Goal: Task Accomplishment & Management: Manage account settings

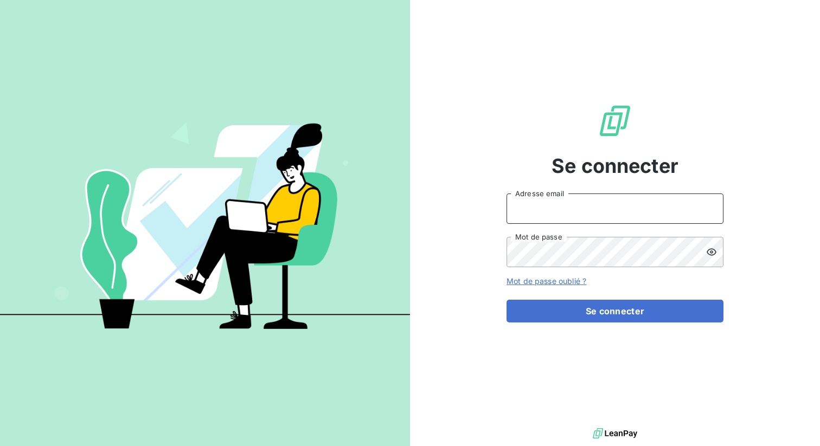
click at [547, 205] on input "Adresse email" at bounding box center [615, 209] width 217 height 30
click at [552, 205] on input "admin" at bounding box center [615, 209] width 217 height 30
type input "admin@sonatelfixe"
click at [507, 300] on button "Se connecter" at bounding box center [615, 311] width 217 height 23
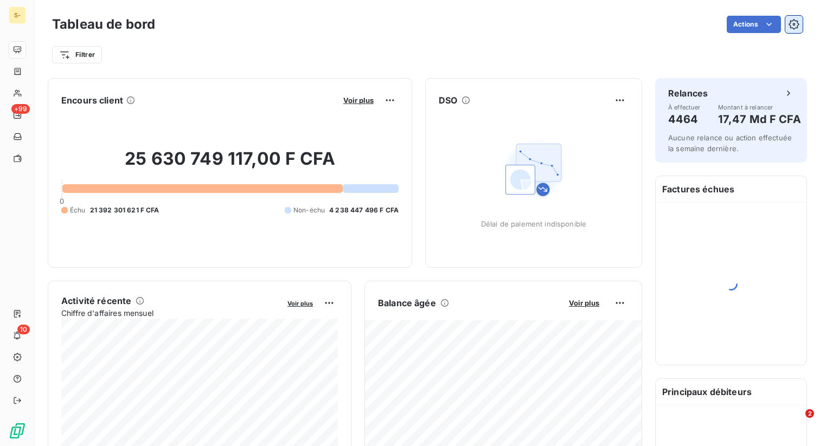
click at [796, 23] on icon "button" at bounding box center [794, 24] width 11 height 11
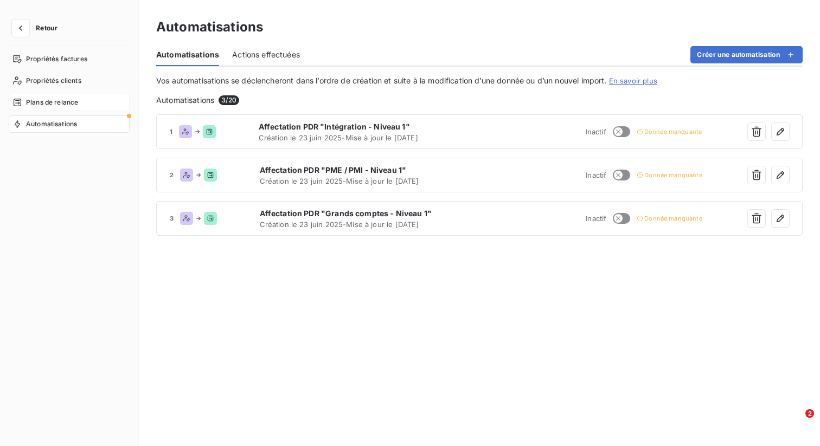
click at [58, 105] on span "Plans de relance" at bounding box center [52, 103] width 52 height 10
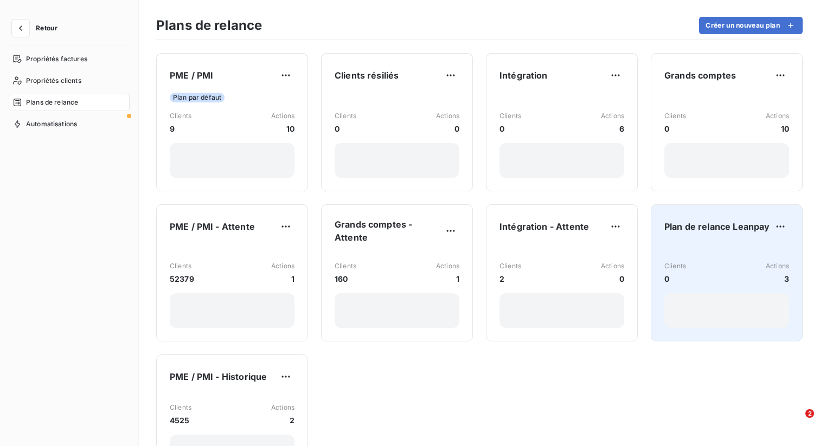
click at [713, 241] on div "Plan de relance Leanpay Clients 0 Actions 3" at bounding box center [727, 273] width 125 height 110
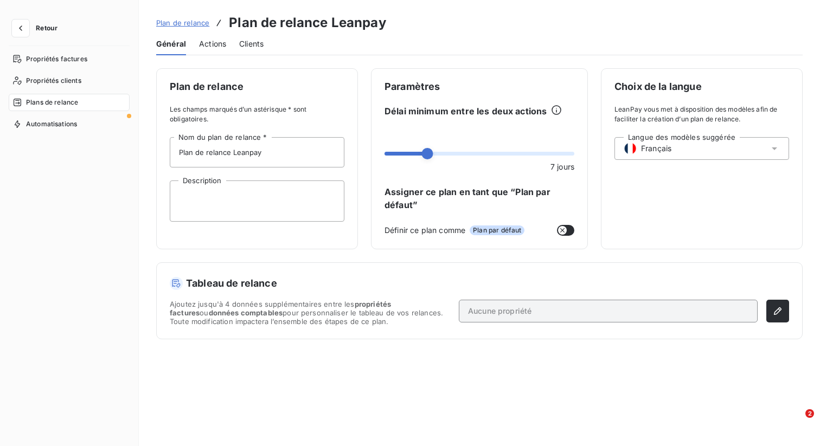
click at [216, 46] on span "Actions" at bounding box center [212, 44] width 27 height 11
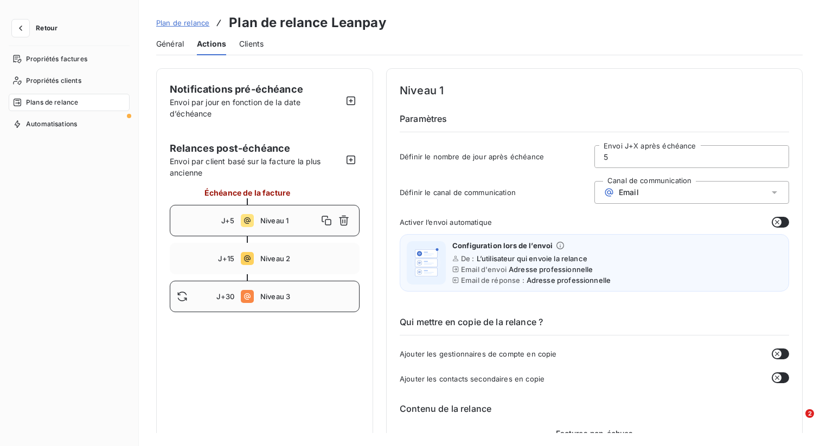
click at [310, 296] on span "Niveau 3" at bounding box center [306, 296] width 92 height 9
type input "30"
click at [643, 188] on div "Email" at bounding box center [692, 192] width 195 height 23
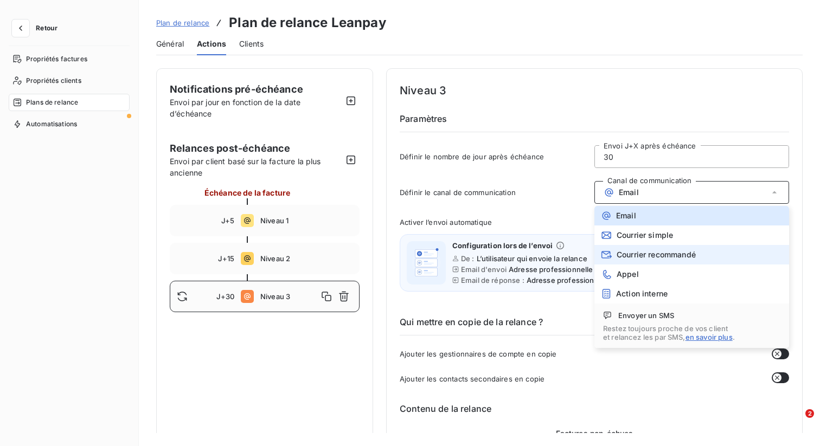
click at [653, 261] on li "Courrier recommandé" at bounding box center [692, 255] width 195 height 20
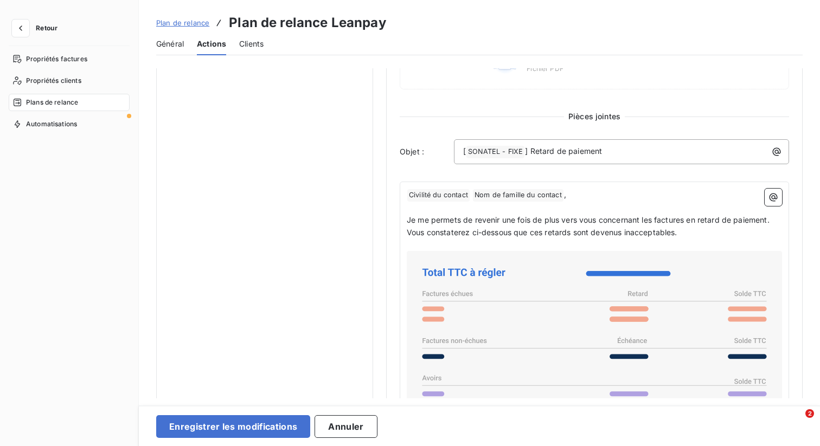
scroll to position [426, 0]
click at [518, 219] on span "Je me permets de revenir une fois de plus vers vous concernant les factures en …" at bounding box center [588, 220] width 363 height 9
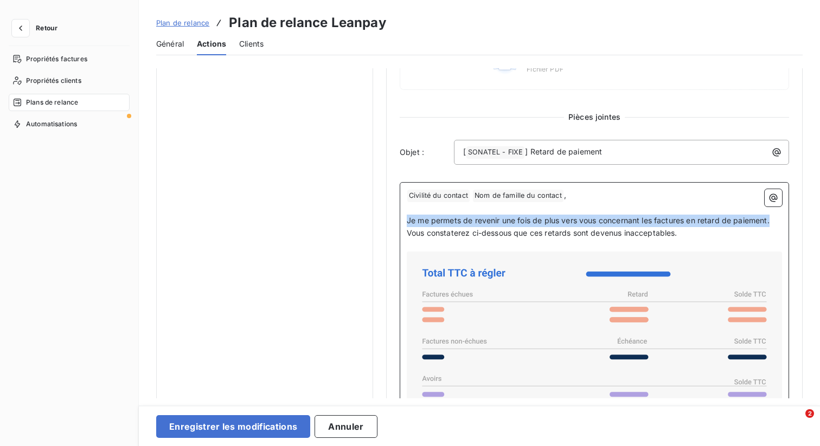
click at [518, 219] on span "Je me permets de revenir une fois de plus vers vous concernant les factures en …" at bounding box center [588, 220] width 363 height 9
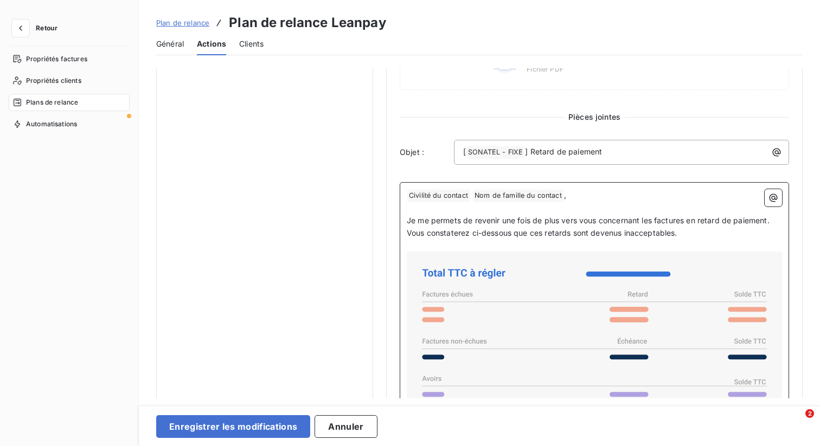
click at [681, 237] on p "Vous constaterez ci-dessous que ces retards sont devenus inacceptables." at bounding box center [594, 233] width 375 height 12
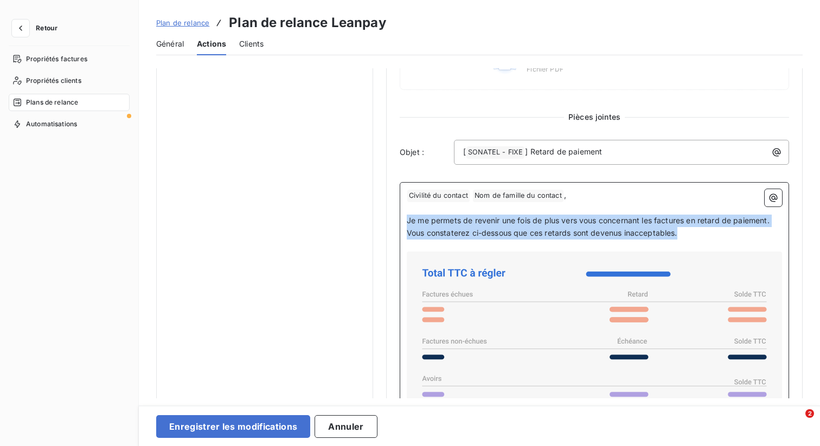
drag, startPoint x: 681, startPoint y: 233, endPoint x: 409, endPoint y: 222, distance: 272.6
click at [409, 222] on div "﻿ Civilité du contact ﻿ Nom de famille du contact ﻿ , ﻿ Je me permets de reveni…" at bounding box center [594, 394] width 375 height 411
copy div "Je me permets de revenir une fois de plus vers vous concernant les factures en …"
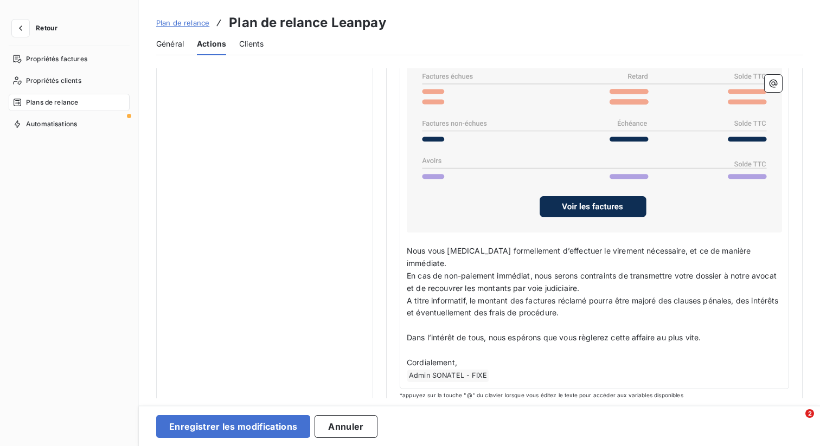
scroll to position [17, 0]
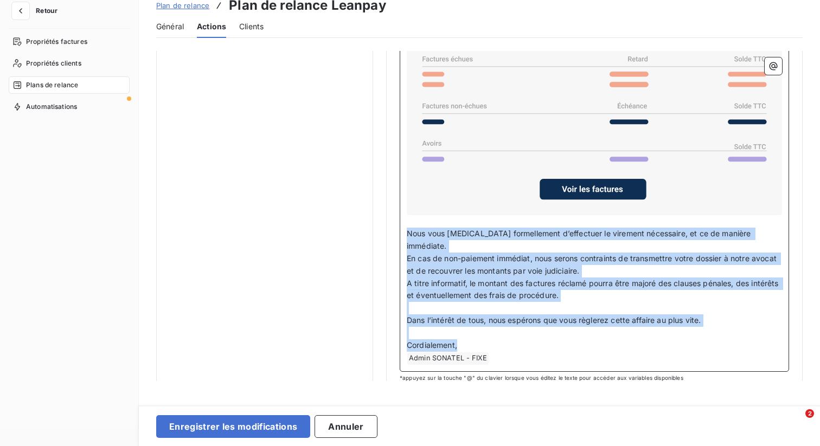
drag, startPoint x: 407, startPoint y: 229, endPoint x: 469, endPoint y: 337, distance: 123.9
click at [469, 337] on div "﻿ Civilité du contact ﻿ Nom de famille du contact ﻿ , ﻿ Je me permets de reveni…" at bounding box center [594, 159] width 375 height 411
copy div "Nous vous prions formellement d’effectuer le virement nécessaire, et ce de mani…"
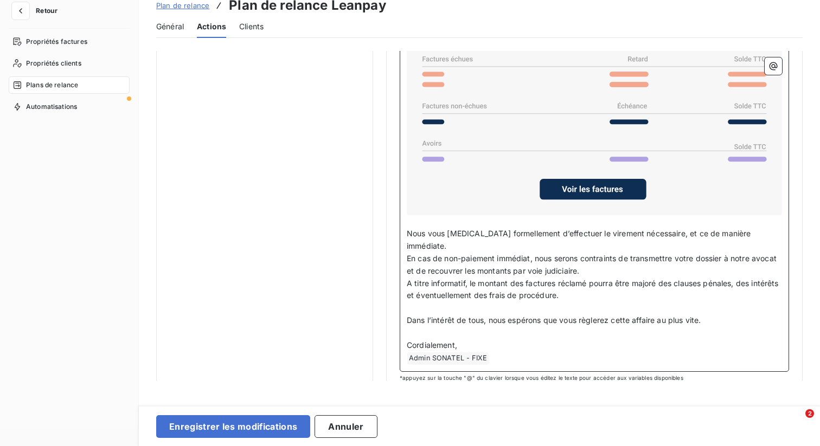
click at [512, 352] on p "﻿ Admin SONATEL - FIXE ﻿ ﻿" at bounding box center [594, 358] width 375 height 13
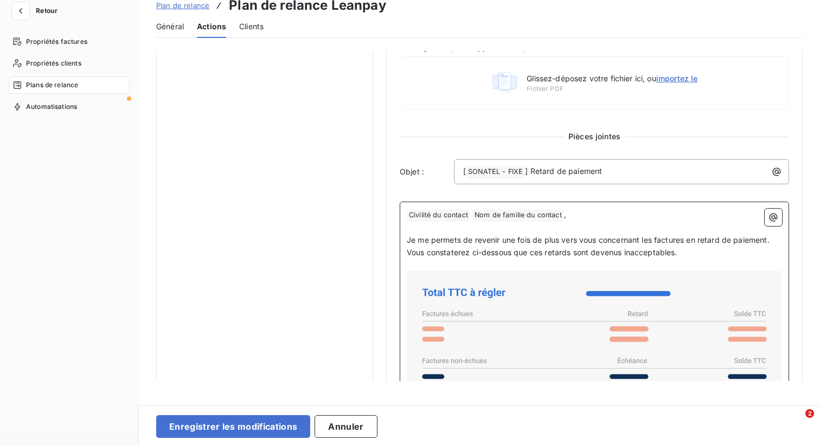
scroll to position [391, 0]
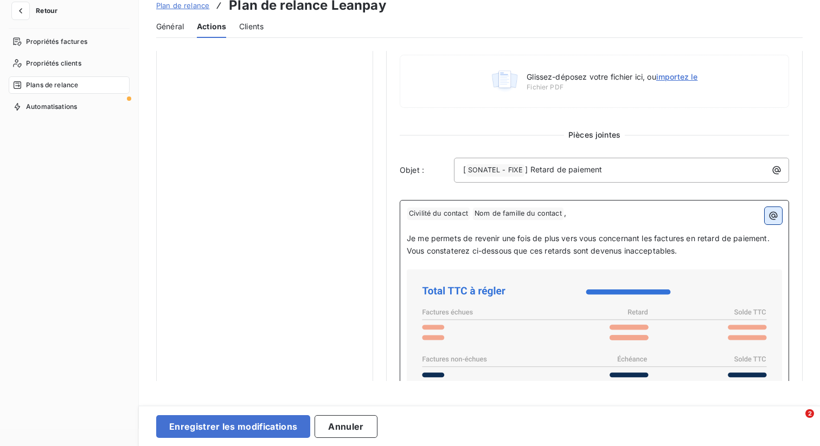
click at [770, 215] on icon "button" at bounding box center [774, 216] width 8 height 8
click at [22, 9] on html "Retour Propriétés factures Propriétés clients Plans de relance Automatisations …" at bounding box center [410, 206] width 820 height 446
click at [22, 9] on icon "button" at bounding box center [20, 10] width 11 height 11
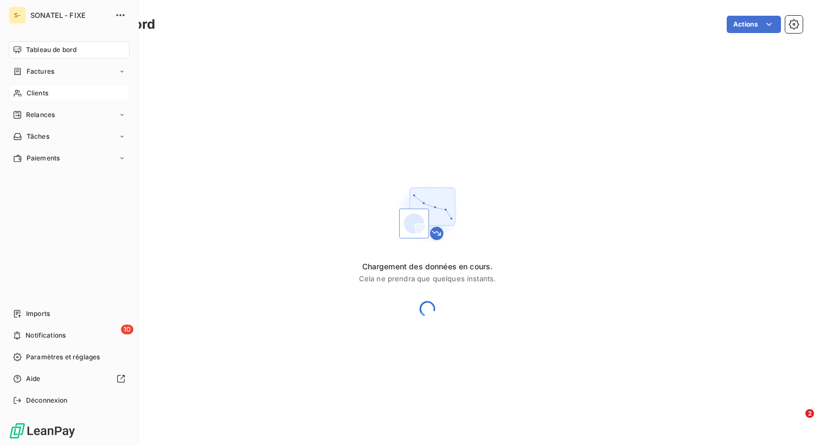
click at [36, 92] on span "Clients" at bounding box center [38, 93] width 22 height 10
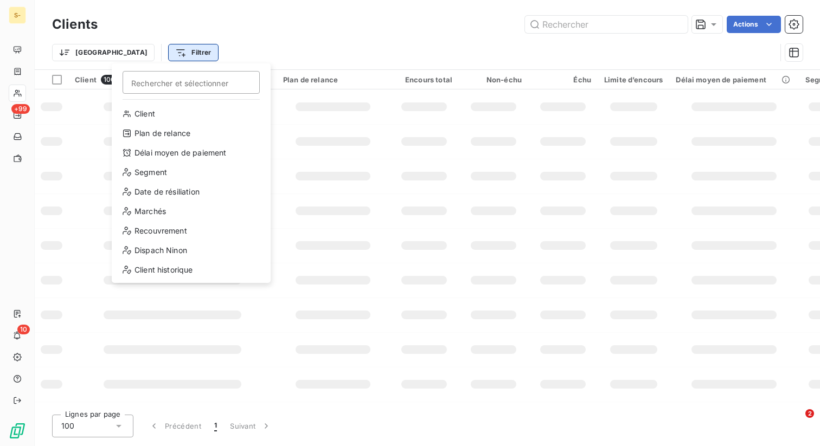
click at [131, 53] on html "S- +99 10 Clients Actions Trier Filtrer Rechercher et sélectionner Client Plan …" at bounding box center [410, 223] width 820 height 446
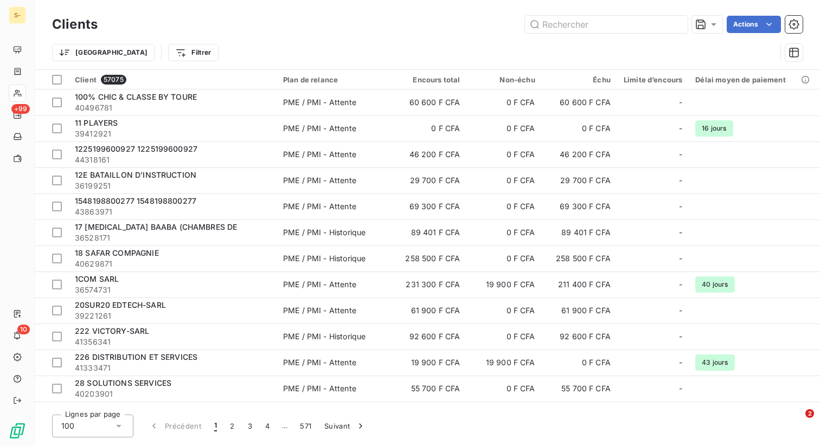
click at [273, 32] on html "S- +99 10 Clients Actions Trier Filtrer Client 57075 Plan de relance Encours to…" at bounding box center [410, 223] width 820 height 446
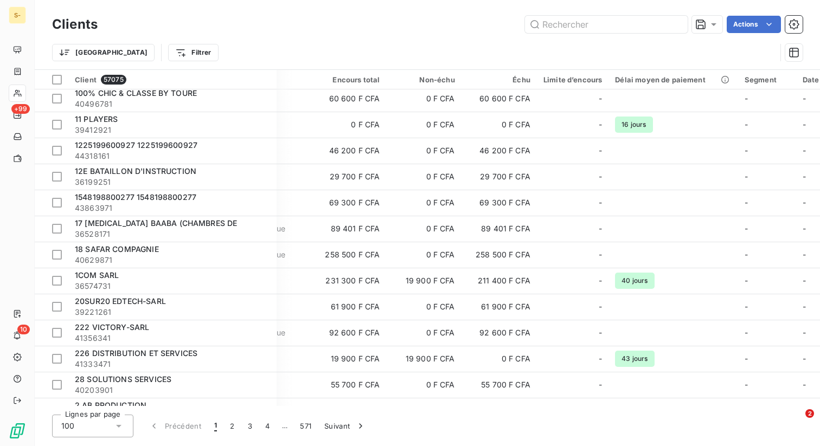
scroll to position [4, 0]
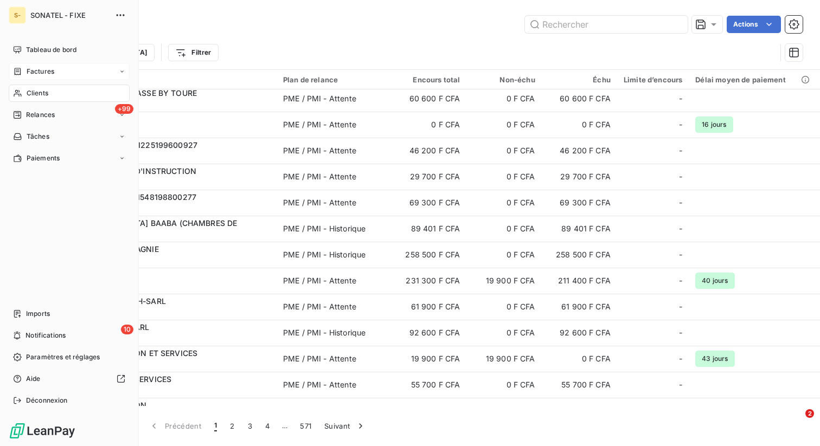
click at [53, 70] on span "Factures" at bounding box center [41, 72] width 28 height 10
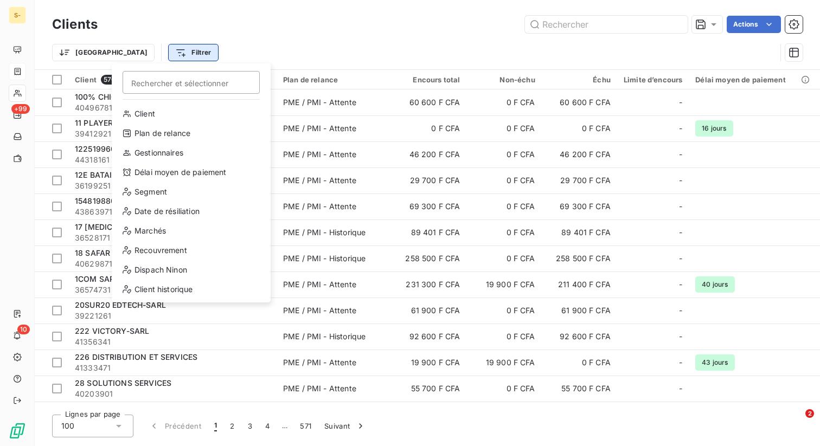
click at [138, 55] on html "S- +99 10 Clients Actions Trier Filtrer Rechercher et sélectionner Client Plan …" at bounding box center [410, 223] width 820 height 446
click at [273, 31] on html "S- +99 10 Clients Actions Trier Filtrer Rechercher et sélectionner Client Plan …" at bounding box center [410, 223] width 820 height 446
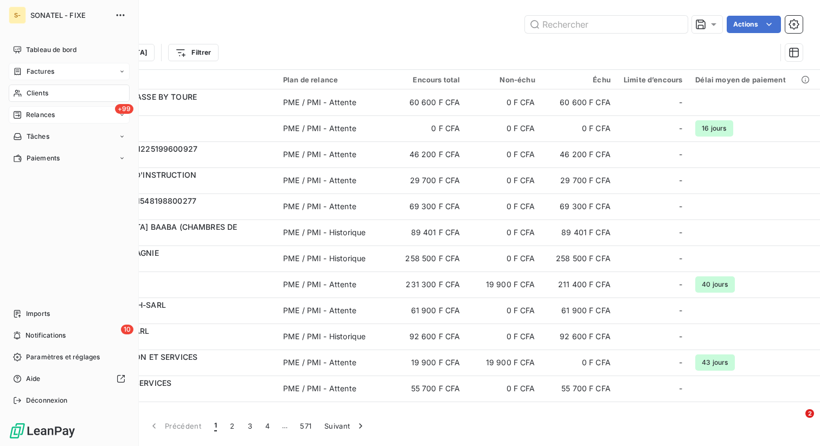
click at [37, 117] on span "Relances" at bounding box center [40, 115] width 29 height 10
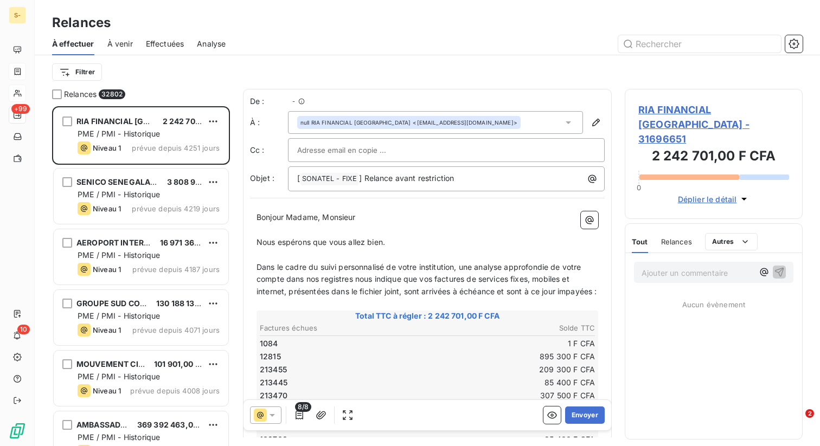
scroll to position [340, 178]
click at [159, 44] on span "Effectuées" at bounding box center [165, 44] width 39 height 11
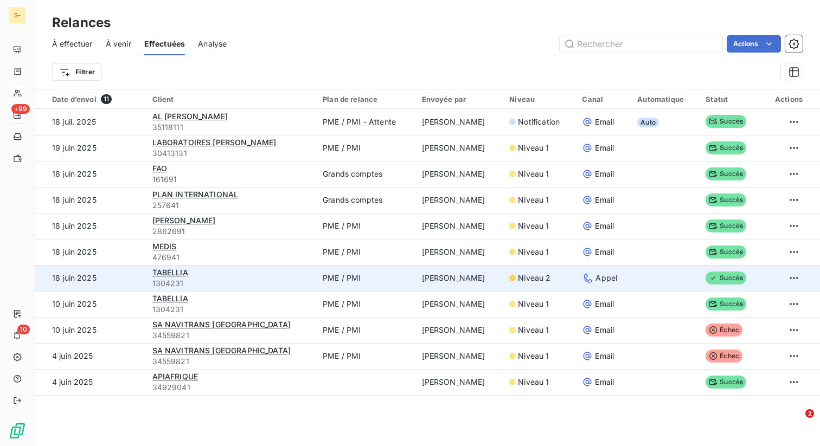
click at [359, 278] on td "PME / PMI" at bounding box center [365, 278] width 99 height 26
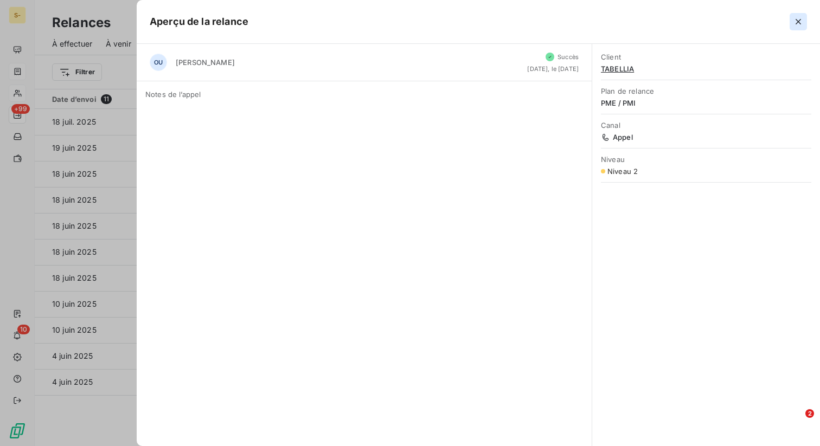
click at [796, 22] on icon "button" at bounding box center [798, 21] width 11 height 11
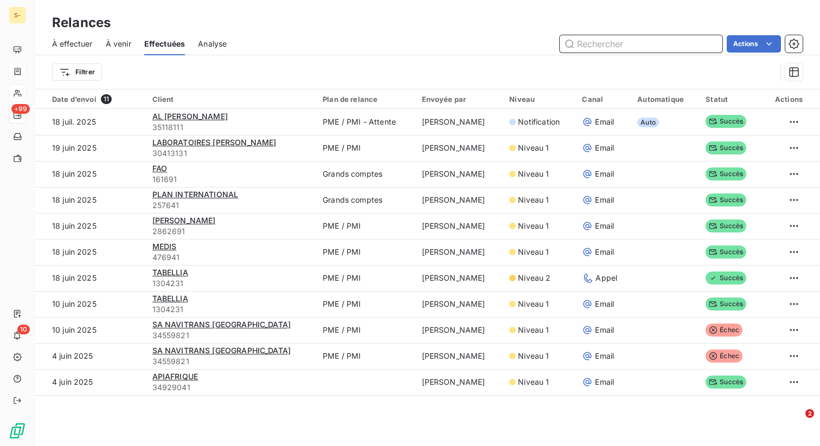
click at [598, 43] on input "text" at bounding box center [641, 43] width 163 height 17
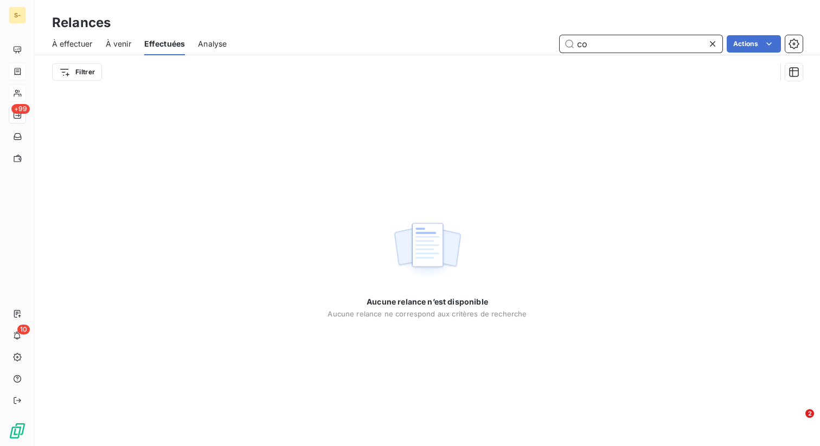
type input "c"
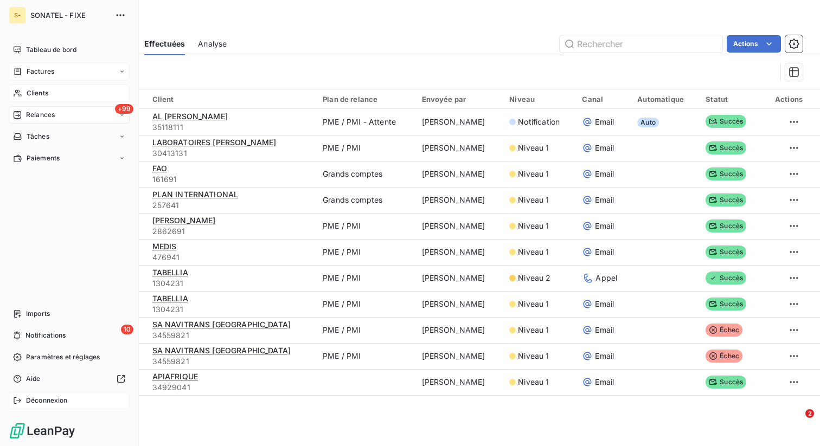
click at [16, 404] on icon at bounding box center [17, 401] width 7 height 7
